Goal: Task Accomplishment & Management: Manage account settings

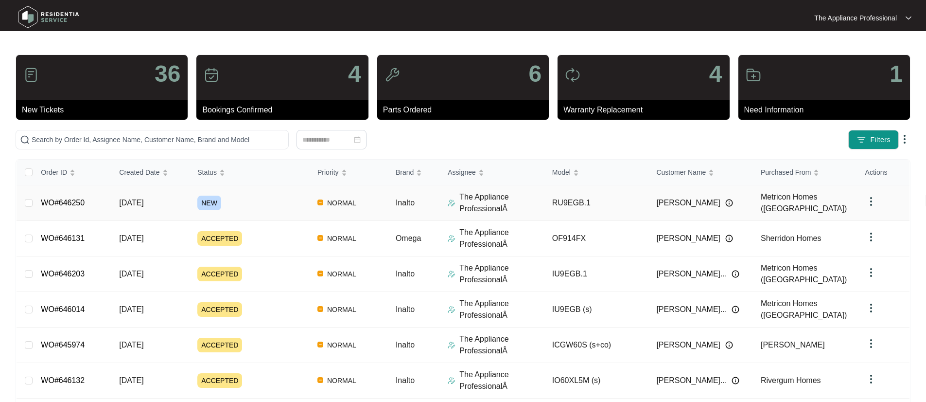
click at [83, 202] on link "WO#646250" at bounding box center [63, 202] width 44 height 8
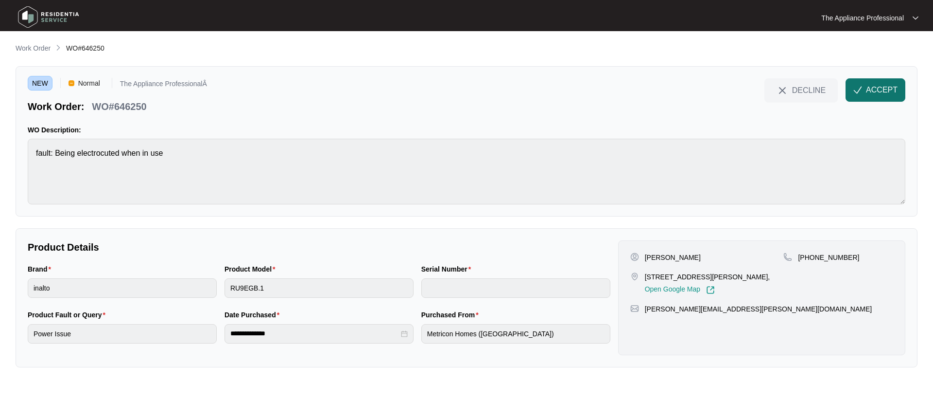
click at [887, 87] on span "ACCEPT" at bounding box center [882, 90] width 32 height 12
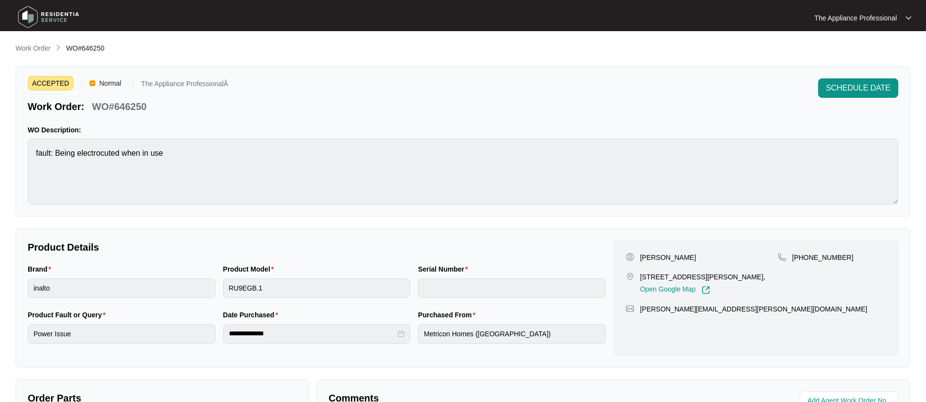
click at [33, 19] on img at bounding box center [49, 16] width 68 height 29
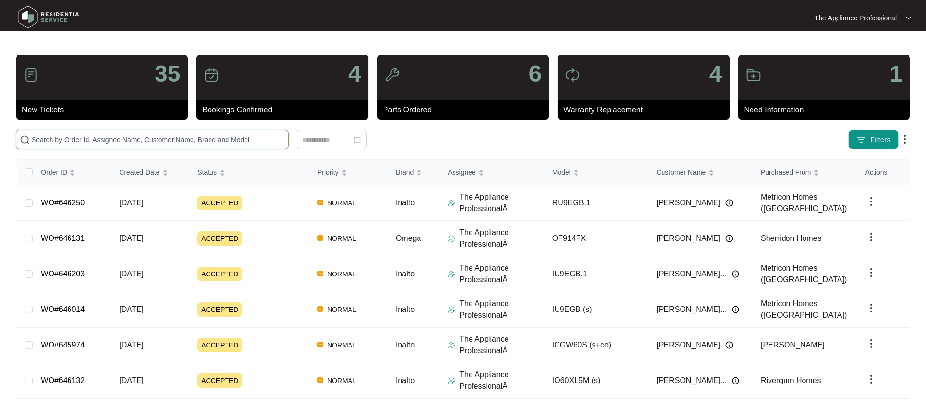
click at [78, 138] on input "text" at bounding box center [158, 139] width 253 height 11
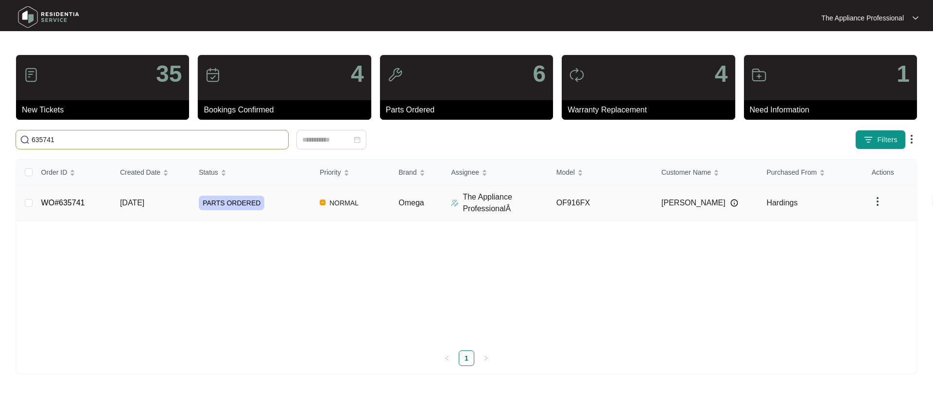
type input "635741"
click at [77, 201] on link "WO#635741" at bounding box center [63, 202] width 44 height 8
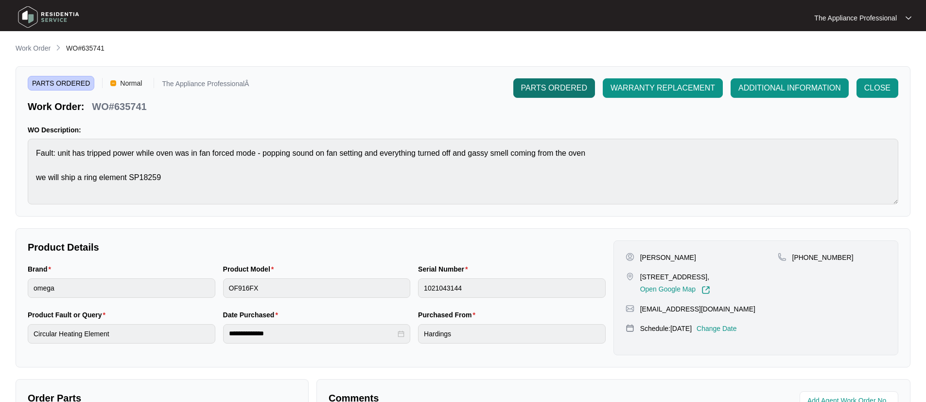
click at [555, 91] on span "PARTS ORDERED" at bounding box center [554, 88] width 66 height 12
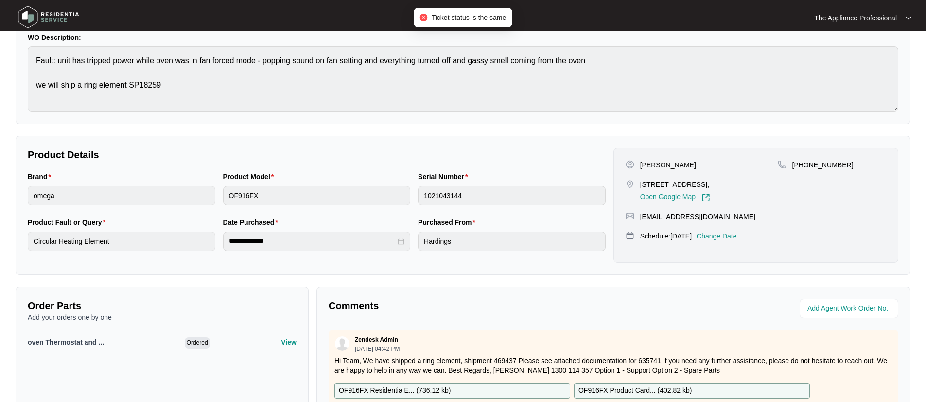
scroll to position [217, 0]
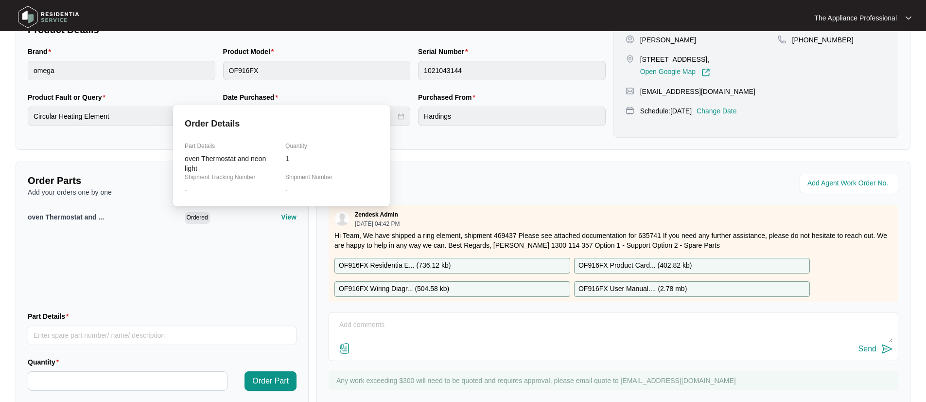
click at [283, 215] on p "View" at bounding box center [289, 217] width 16 height 10
